Goal: Use online tool/utility: Use online tool/utility

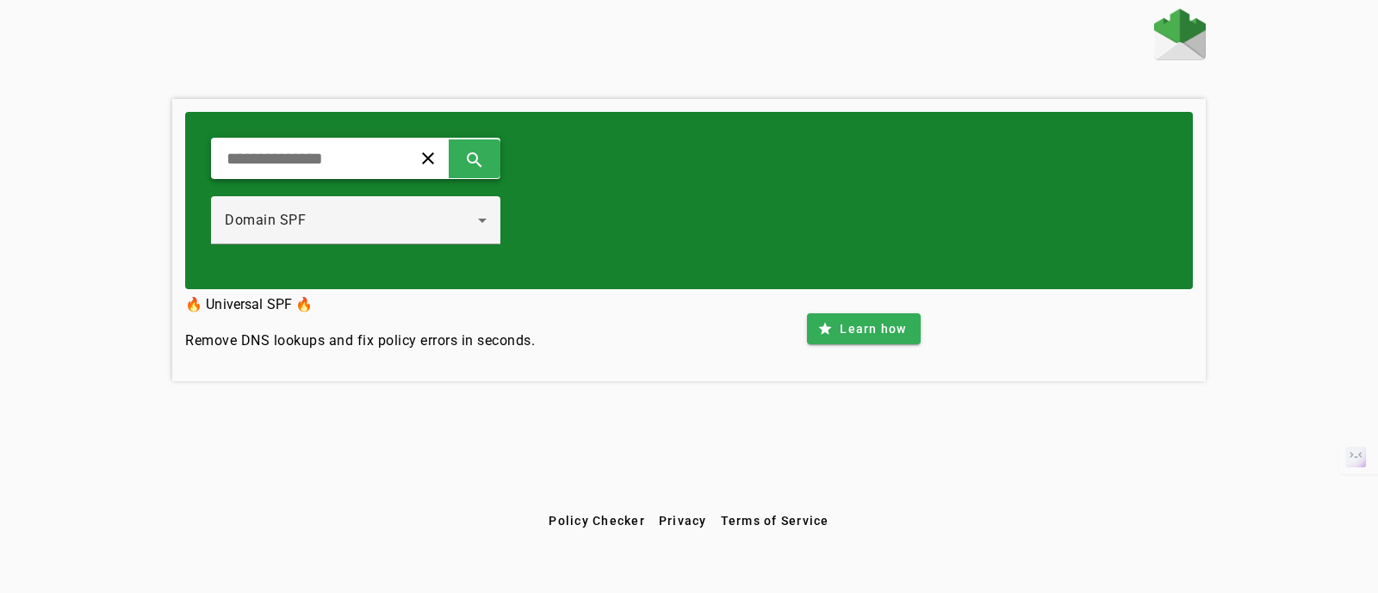
click at [320, 168] on input "text" at bounding box center [304, 158] width 159 height 21
type input "**********"
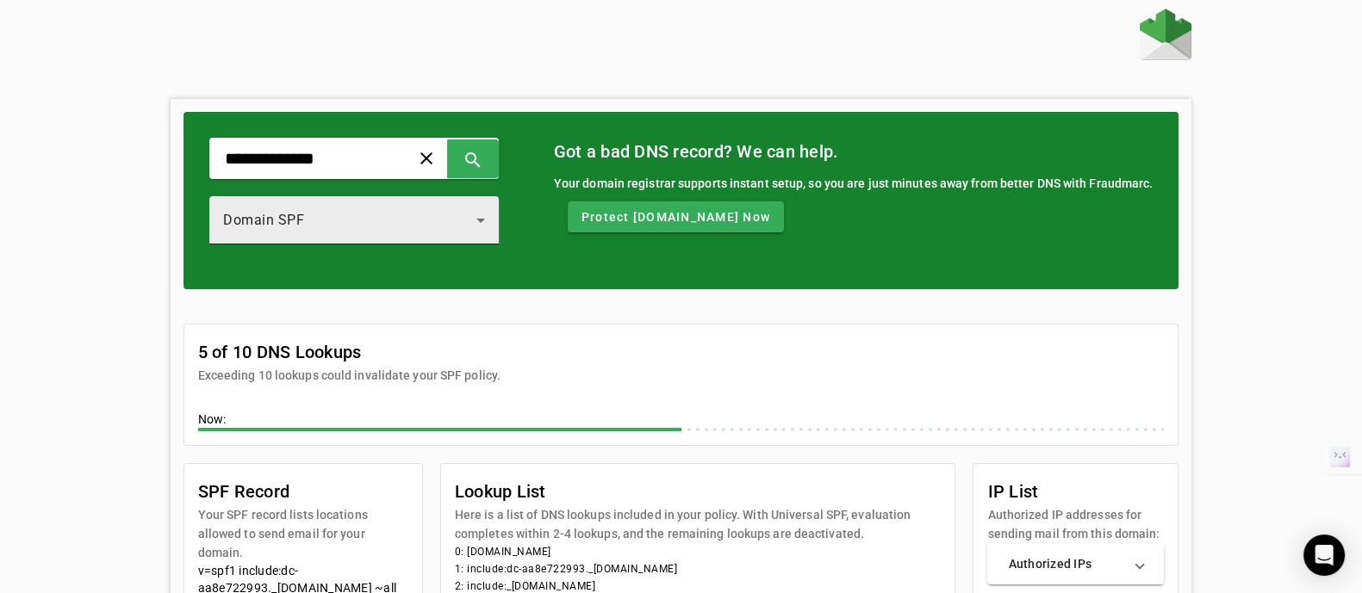
click at [322, 199] on div "Domain SPF" at bounding box center [354, 220] width 262 height 48
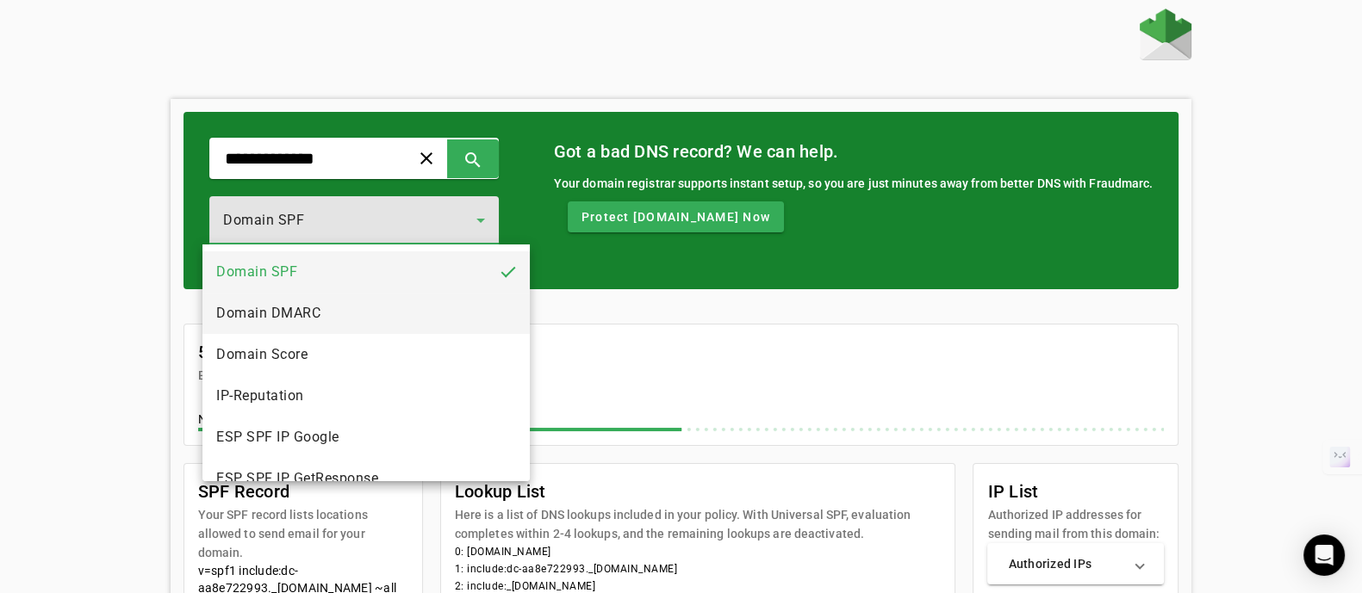
click at [339, 317] on mat-option "Domain DMARC" at bounding box center [365, 313] width 326 height 41
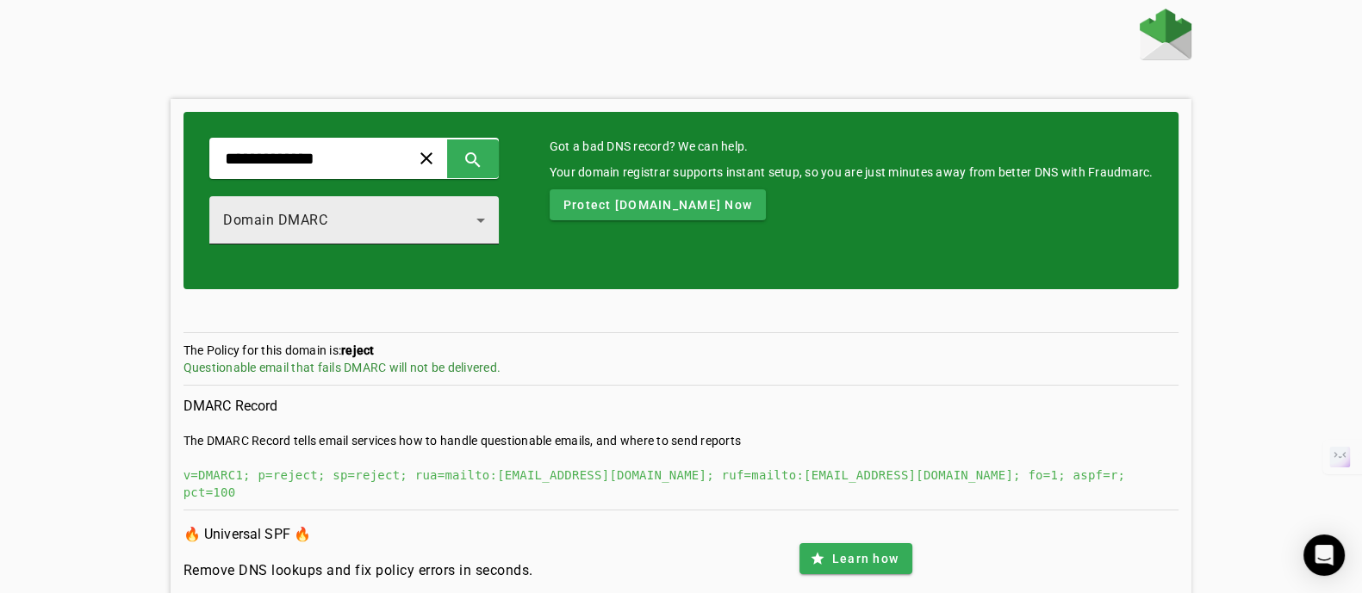
click at [280, 214] on span "Domain DMARC" at bounding box center [275, 220] width 104 height 16
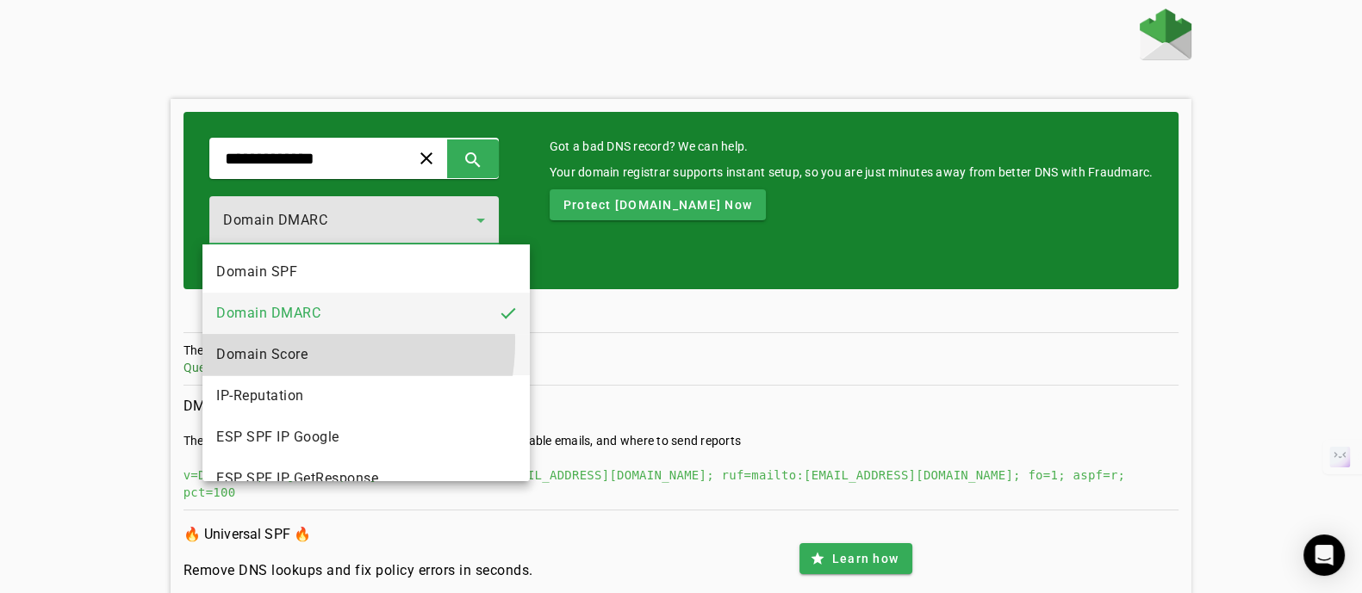
click at [288, 342] on mat-option "Domain Score" at bounding box center [365, 354] width 326 height 41
